Goal: Communication & Community: Answer question/provide support

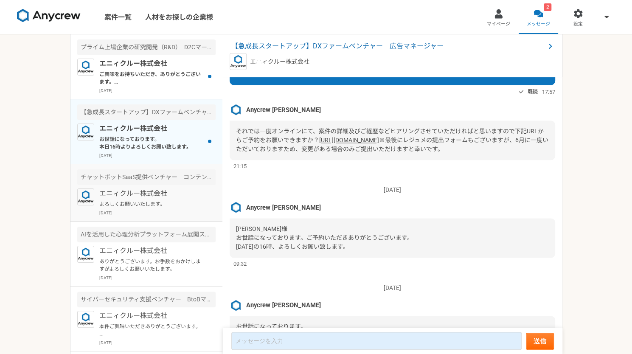
scroll to position [684, 0]
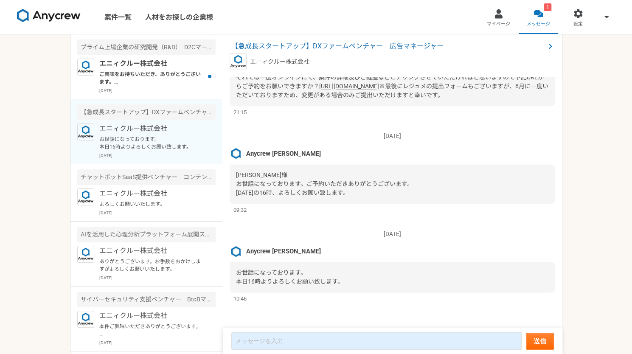
click at [133, 144] on p "お世話になっております。 本日16時よりよろしくお願い致します。" at bounding box center [151, 142] width 105 height 15
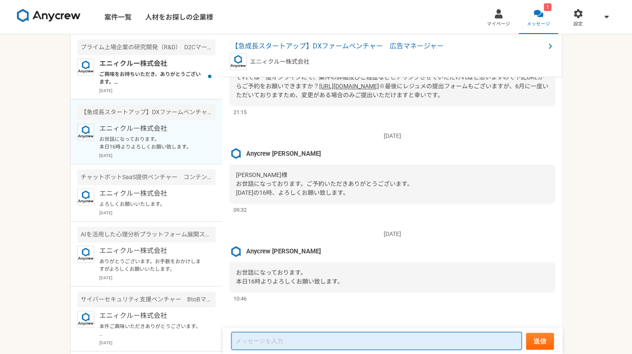
click at [329, 336] on textarea at bounding box center [376, 341] width 291 height 18
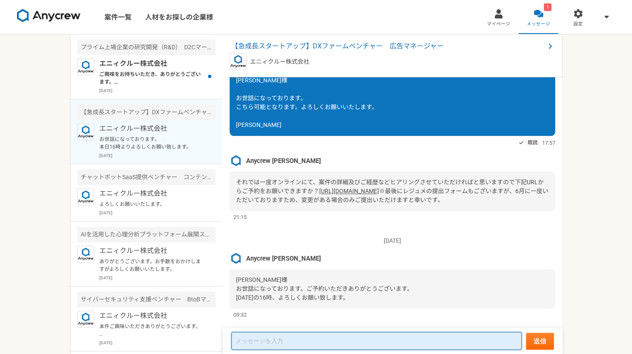
scroll to position [514, 0]
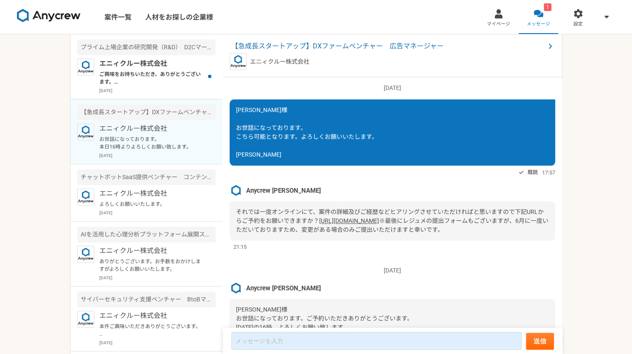
drag, startPoint x: 495, startPoint y: 20, endPoint x: 481, endPoint y: 69, distance: 50.9
click at [494, 20] on link "マイページ" at bounding box center [499, 17] width 40 height 34
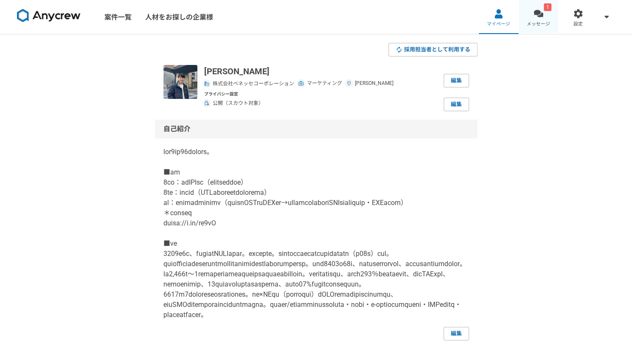
click at [537, 18] on div at bounding box center [539, 14] width 10 height 10
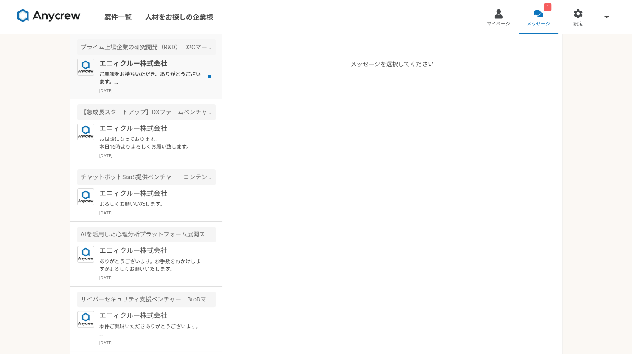
click at [155, 78] on p "ご興味をお持ちいただき、ありがとうございます。 インフルエンサーマーケティングや、D2Cマーケティングのご経験など、必須項目につきましては、いかがでしょうか？" at bounding box center [151, 78] width 105 height 15
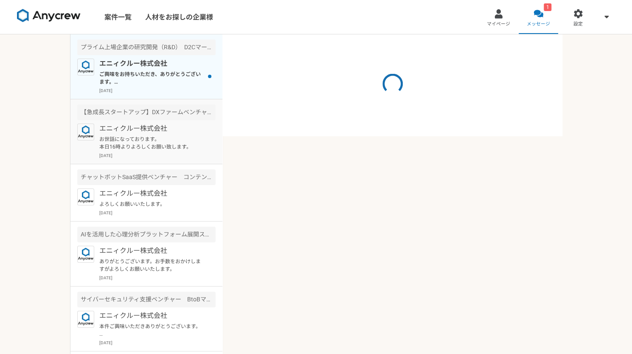
click at [150, 145] on p "お世話になっております。 本日16時よりよろしくお願い致します。" at bounding box center [151, 142] width 105 height 15
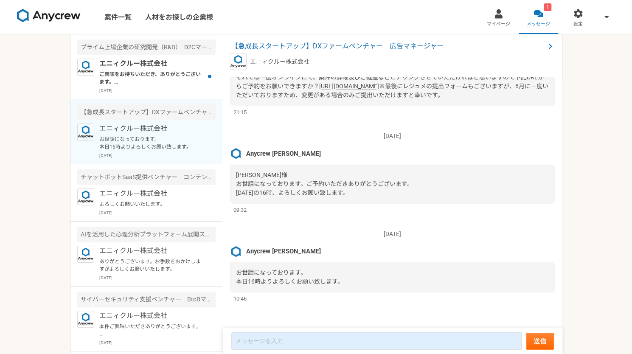
scroll to position [684, 0]
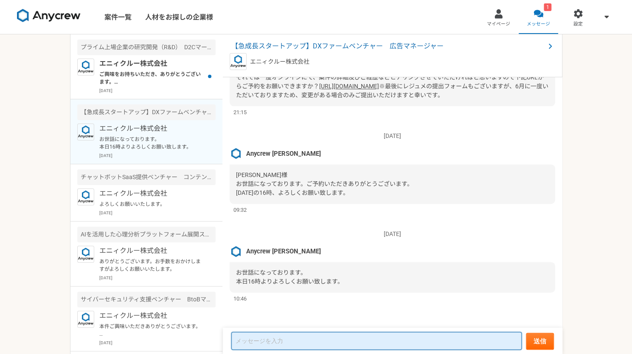
click at [279, 337] on textarea at bounding box center [376, 341] width 291 height 18
